Goal: Navigation & Orientation: Find specific page/section

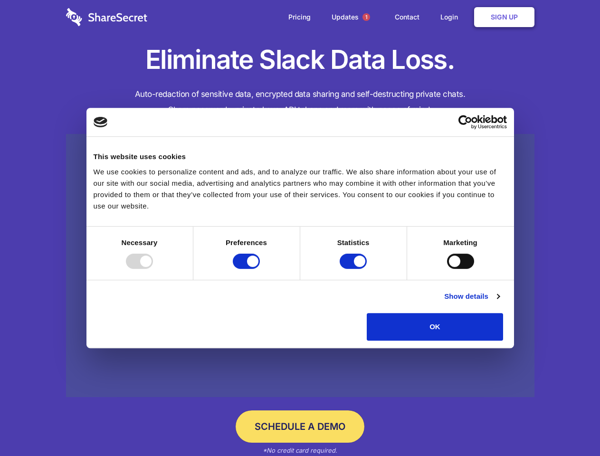
click at [153, 269] on div at bounding box center [139, 261] width 27 height 15
click at [260, 269] on input "Preferences" at bounding box center [246, 261] width 27 height 15
checkbox input "false"
click at [355, 269] on input "Statistics" at bounding box center [353, 261] width 27 height 15
checkbox input "false"
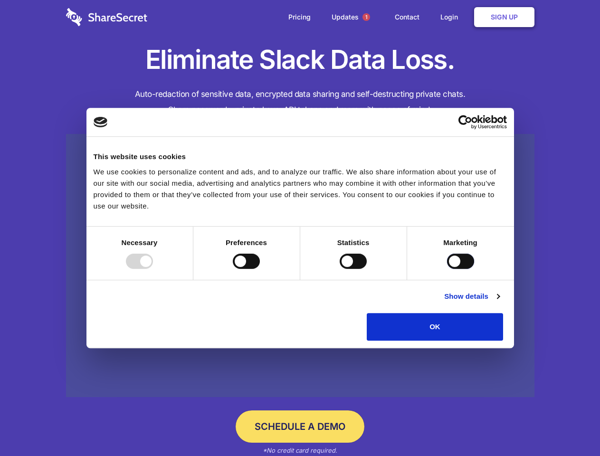
click at [447, 269] on input "Marketing" at bounding box center [460, 261] width 27 height 15
checkbox input "true"
click at [500, 302] on link "Show details" at bounding box center [471, 296] width 55 height 11
click at [0, 0] on div "Statistics 17 Statistic cookies help website owners to understand how visitors …" at bounding box center [0, 0] width 0 height 0
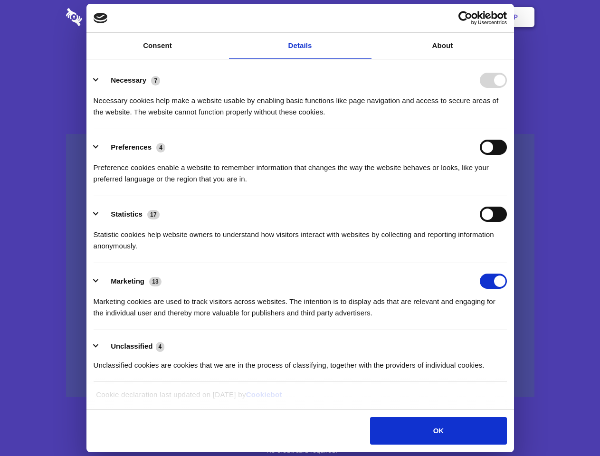
click at [366, 17] on span "1" at bounding box center [367, 17] width 8 height 8
